Goal: Task Accomplishment & Management: Use online tool/utility

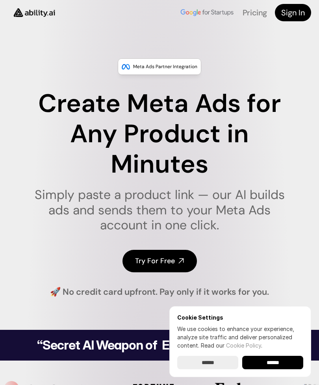
click at [139, 260] on h4 "Try For Free" at bounding box center [155, 261] width 40 height 10
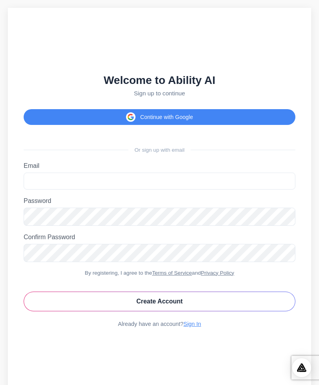
click at [229, 125] on button "Continue with Google" at bounding box center [160, 117] width 272 height 16
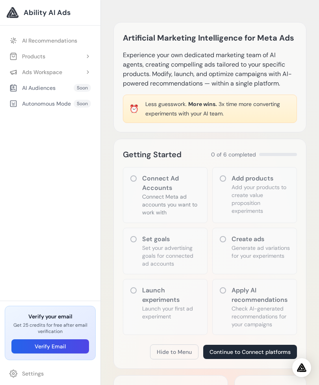
click at [231, 171] on div "Add products Add your products to create value proposition experiments" at bounding box center [254, 195] width 85 height 56
click at [227, 177] on div "Add products Add your products to create value proposition experiments" at bounding box center [254, 195] width 85 height 56
click at [221, 182] on div "Add products Add your products to create value proposition experiments" at bounding box center [254, 195] width 85 height 56
click at [224, 174] on div "Add products Add your products to create value proposition experiments" at bounding box center [254, 195] width 85 height 56
click at [229, 173] on div "Add products Add your products to create value proposition experiments" at bounding box center [254, 195] width 85 height 56
